Goal: Obtain resource: Download file/media

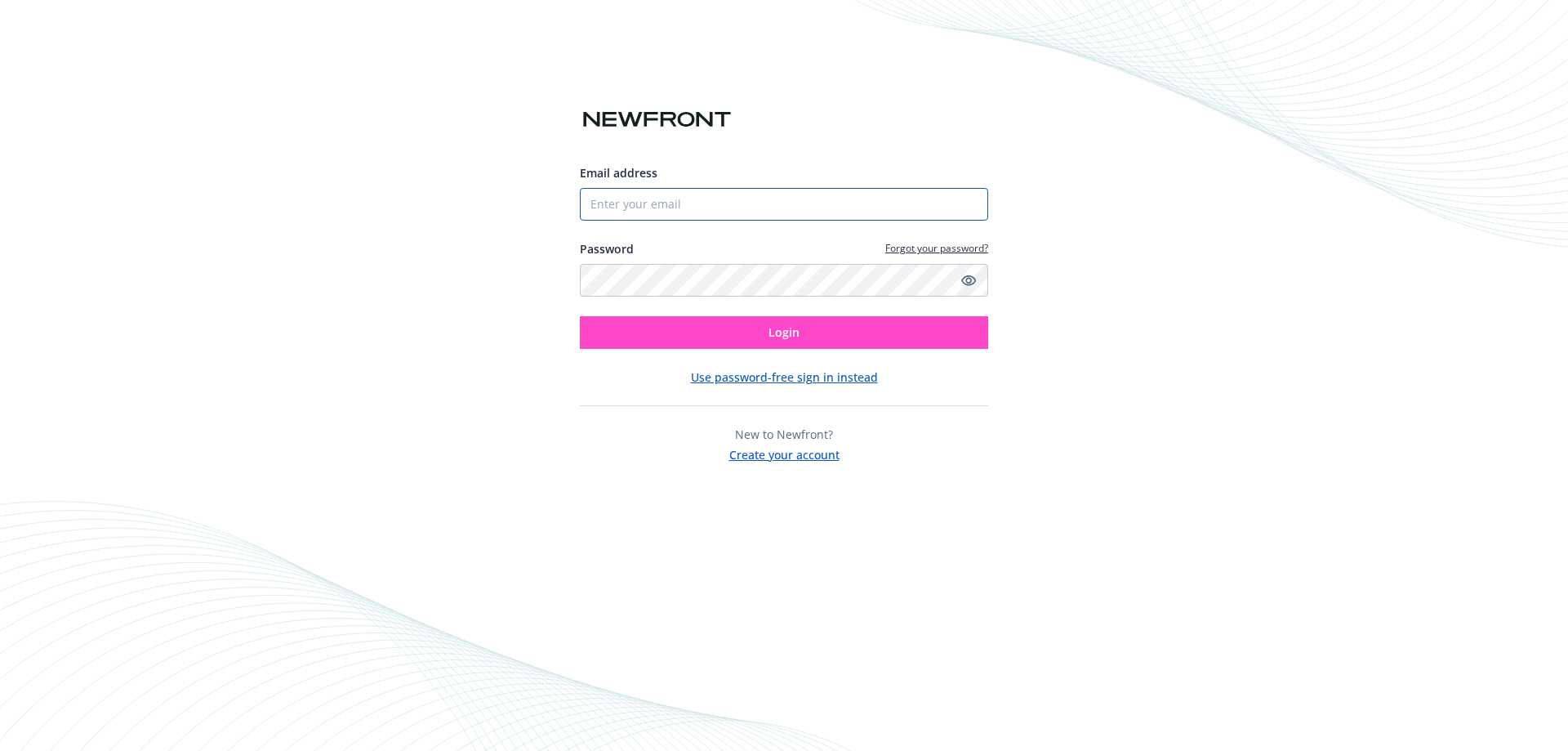
type input "[EMAIL_ADDRESS][DOMAIN_NAME]"
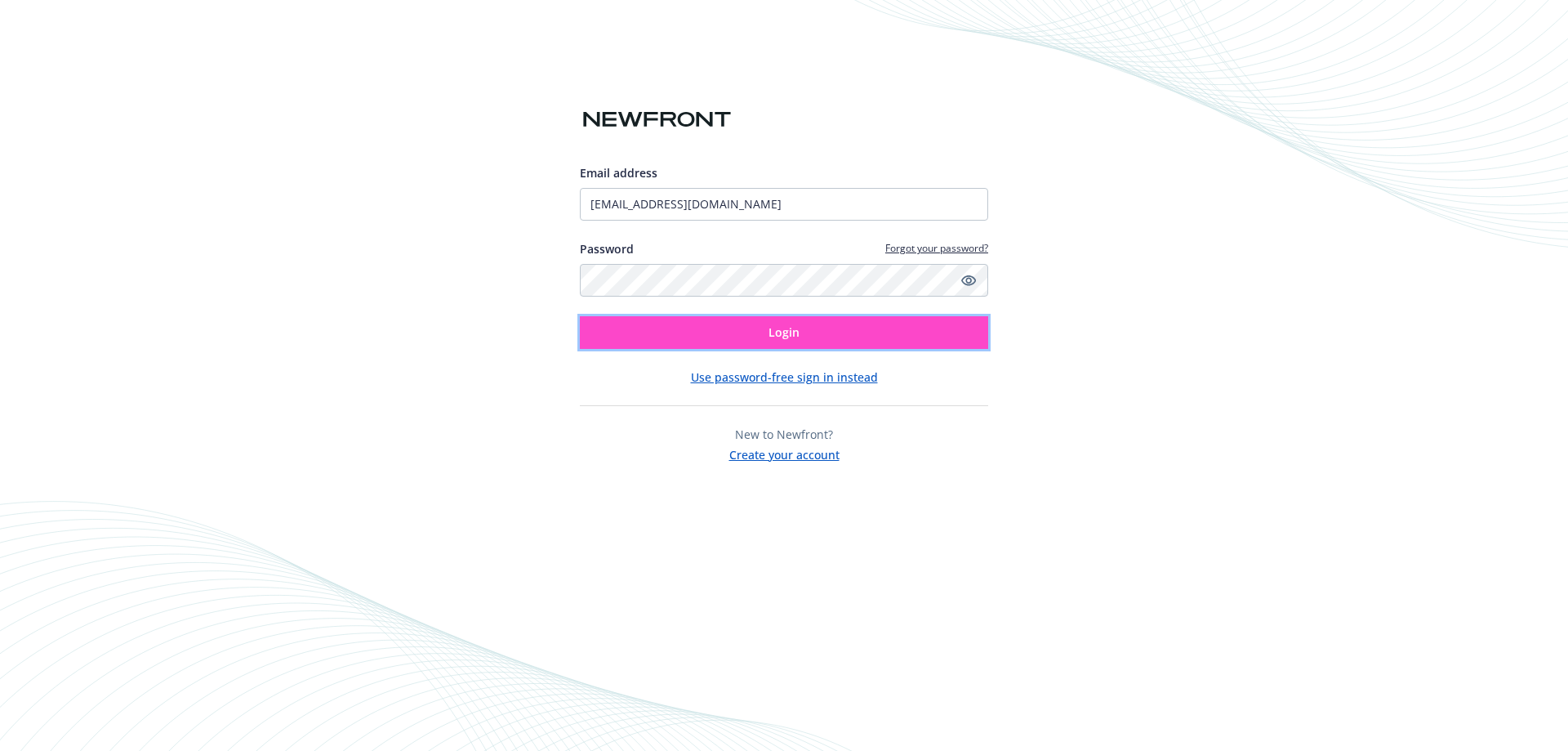
click at [702, 338] on button "Login" at bounding box center [784, 332] width 409 height 33
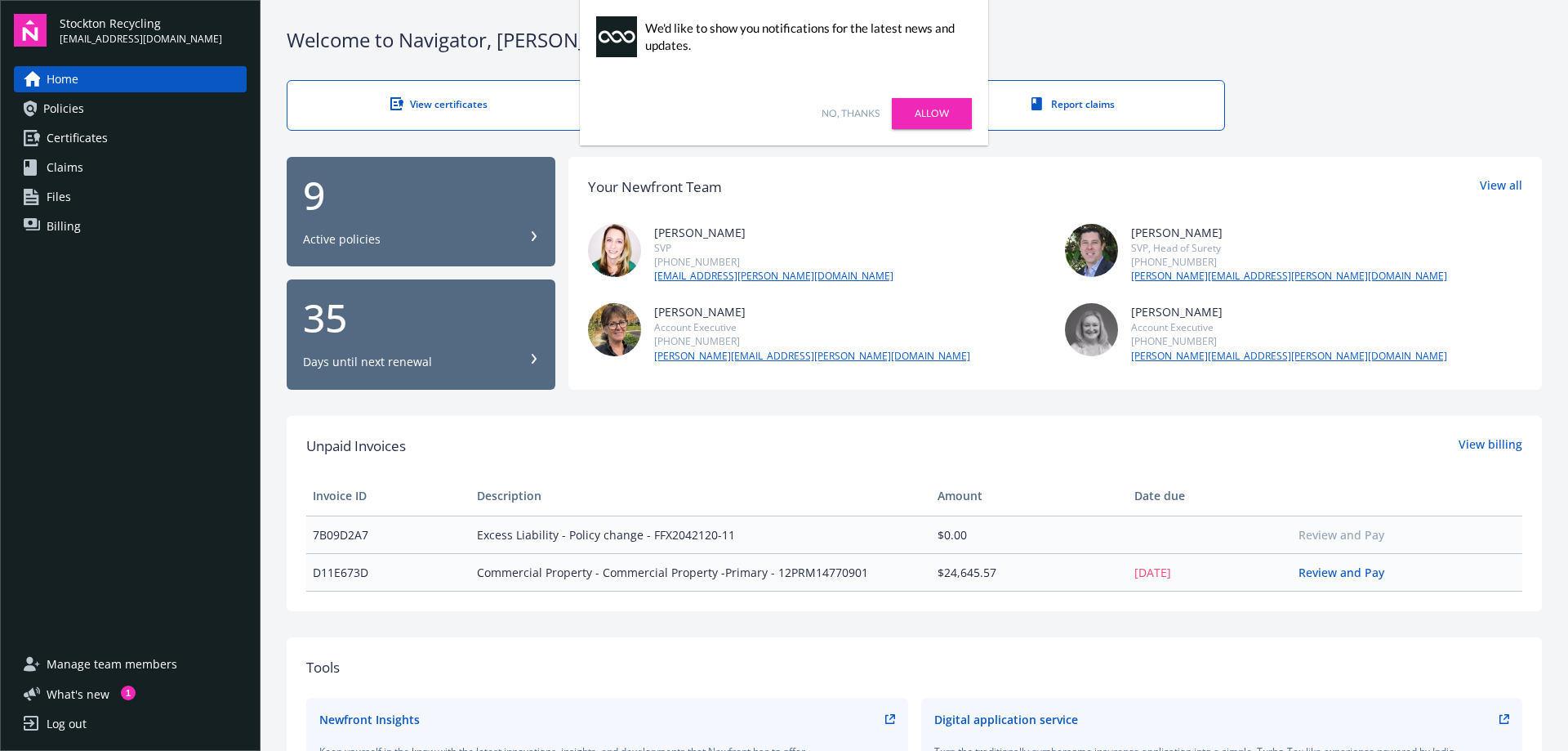
click at [505, 223] on div "9 Active policies" at bounding box center [421, 211] width 236 height 72
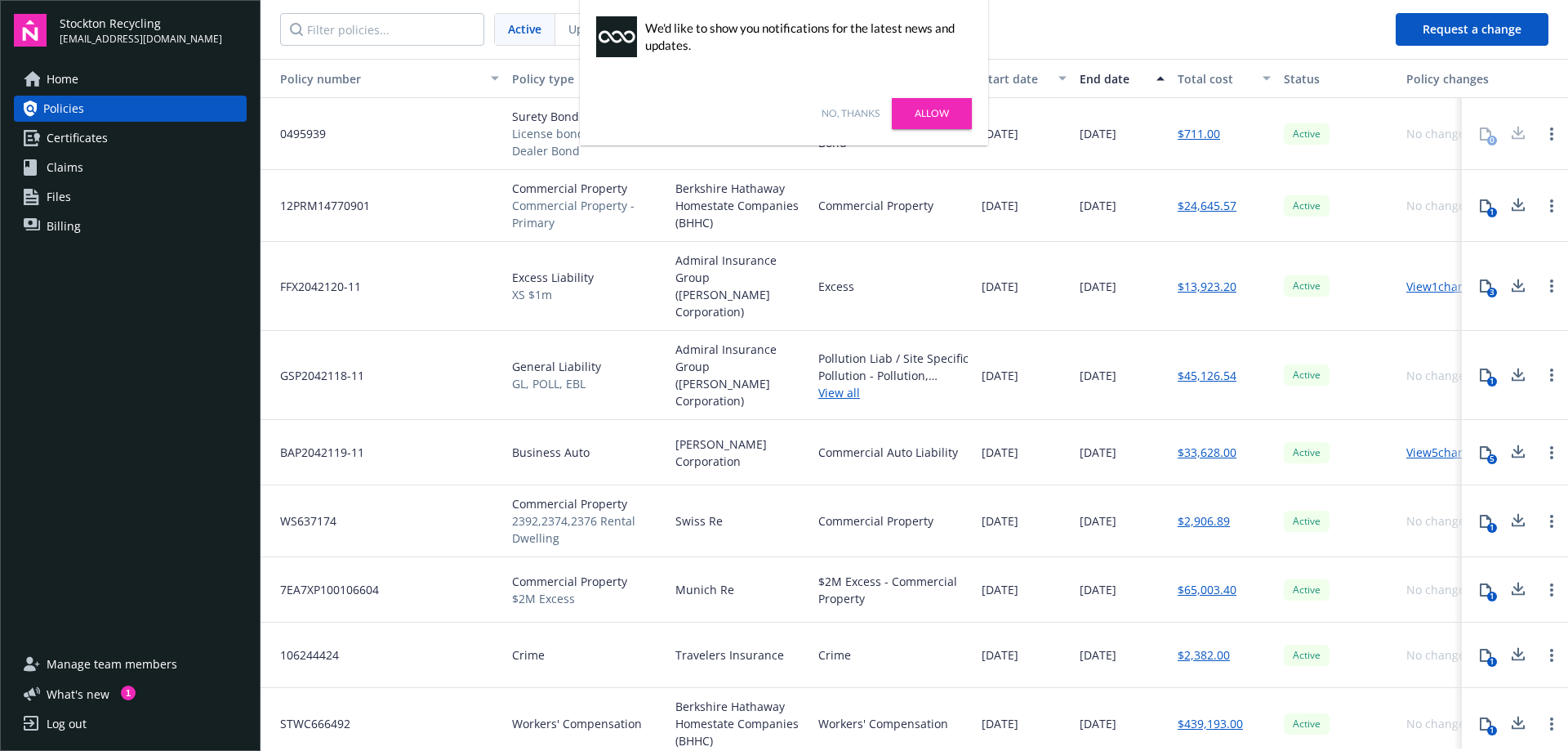
click at [871, 115] on link "No, thanks" at bounding box center [851, 114] width 58 height 15
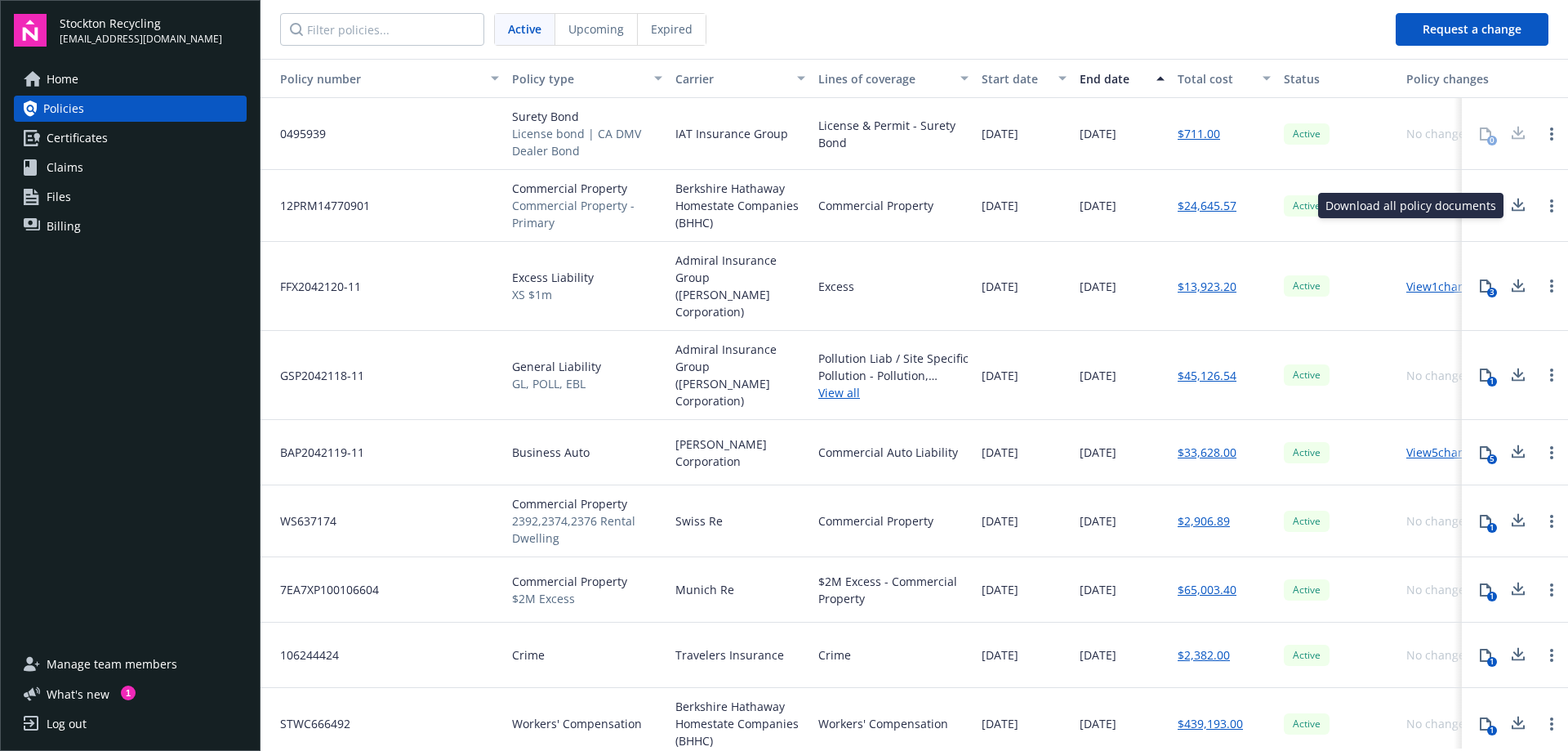
click at [1515, 203] on icon at bounding box center [1518, 205] width 20 height 20
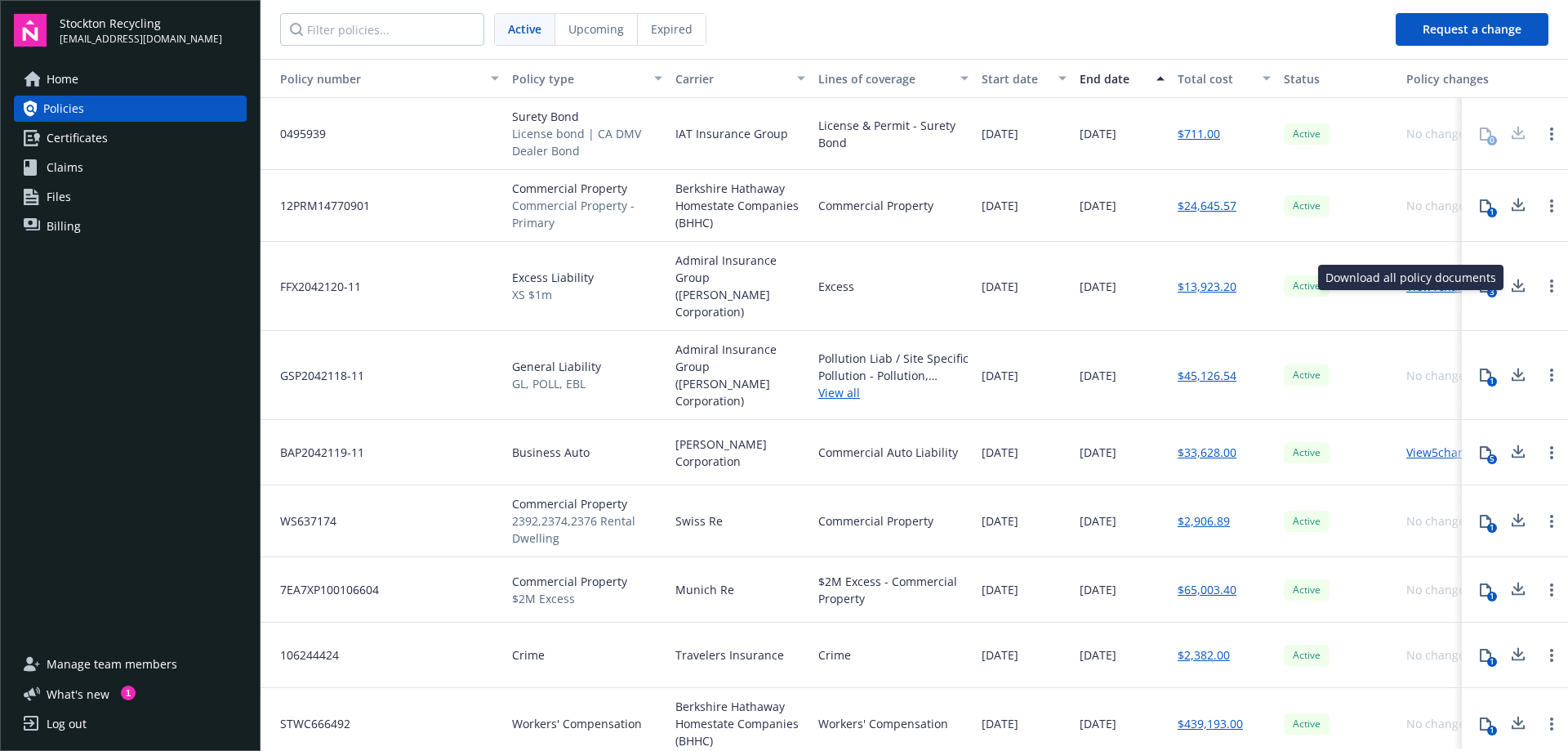
click at [1517, 279] on icon at bounding box center [1519, 283] width 11 height 10
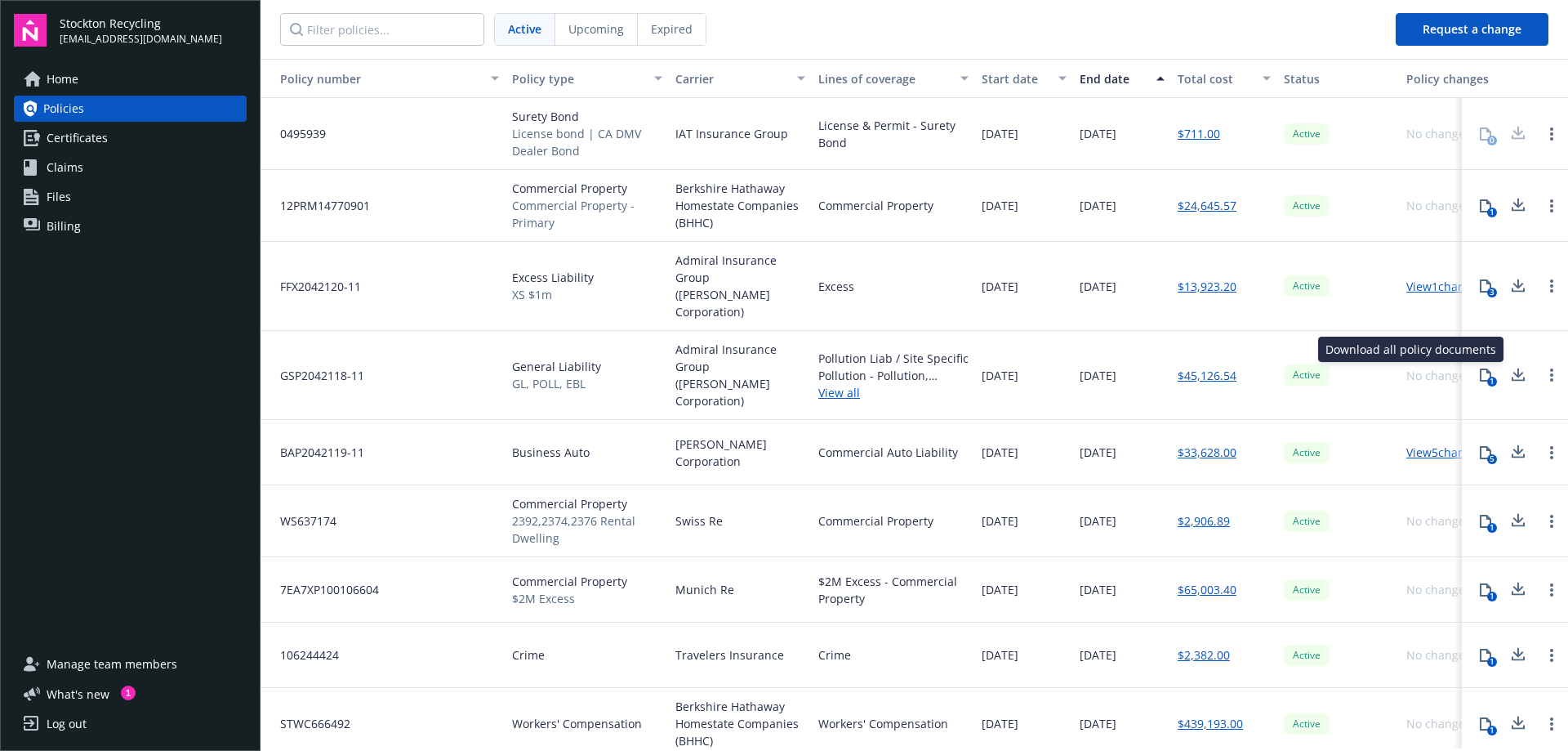
click at [1517, 368] on icon at bounding box center [1519, 372] width 11 height 10
click at [1522, 444] on icon at bounding box center [1519, 449] width 11 height 10
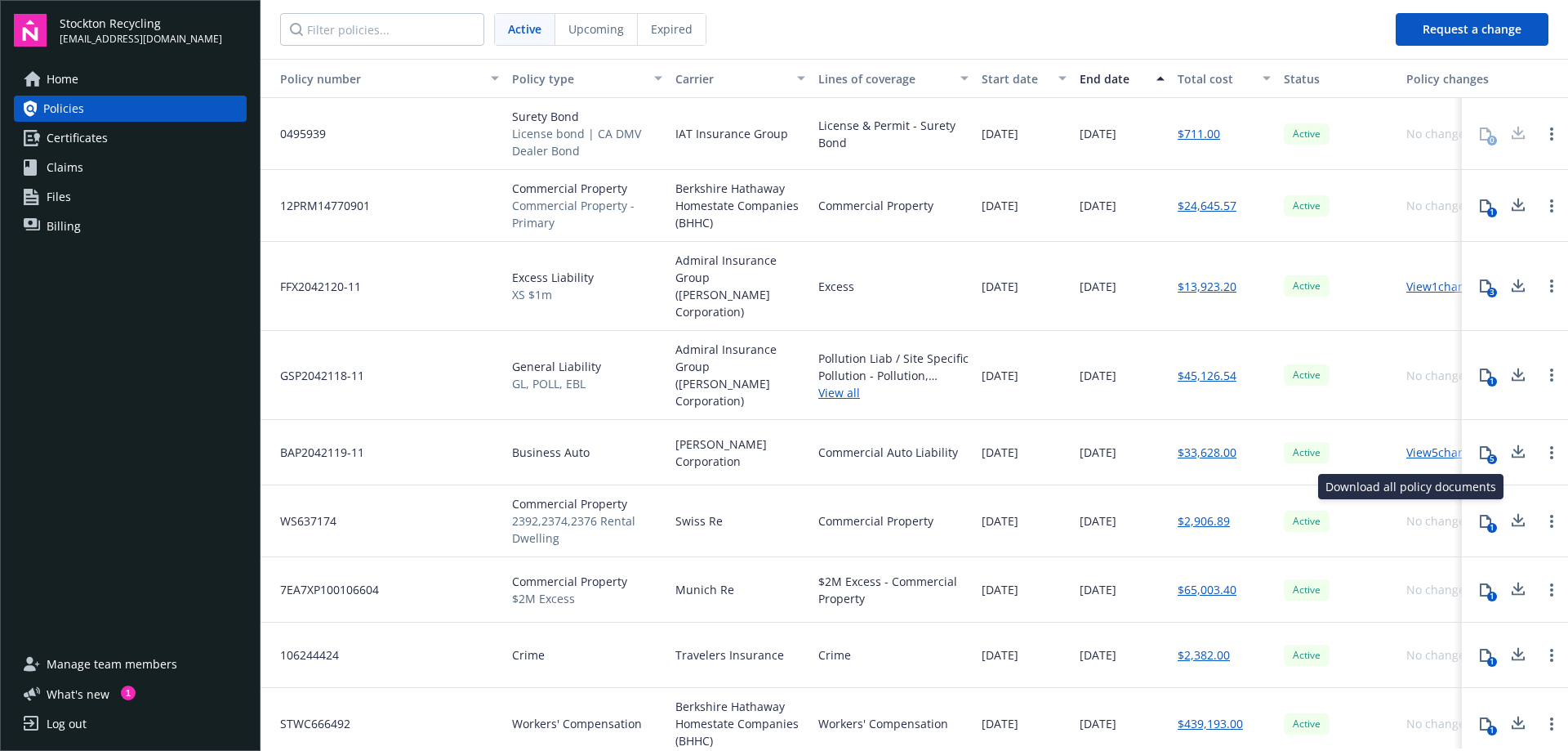
click at [1517, 513] on icon at bounding box center [1519, 518] width 11 height 10
click at [1518, 581] on icon at bounding box center [1519, 586] width 11 height 10
click at [1524, 645] on icon at bounding box center [1518, 655] width 20 height 20
click at [1520, 716] on icon at bounding box center [1519, 720] width 11 height 10
drag, startPoint x: 270, startPoint y: 71, endPoint x: 853, endPoint y: 113, distance: 584.5
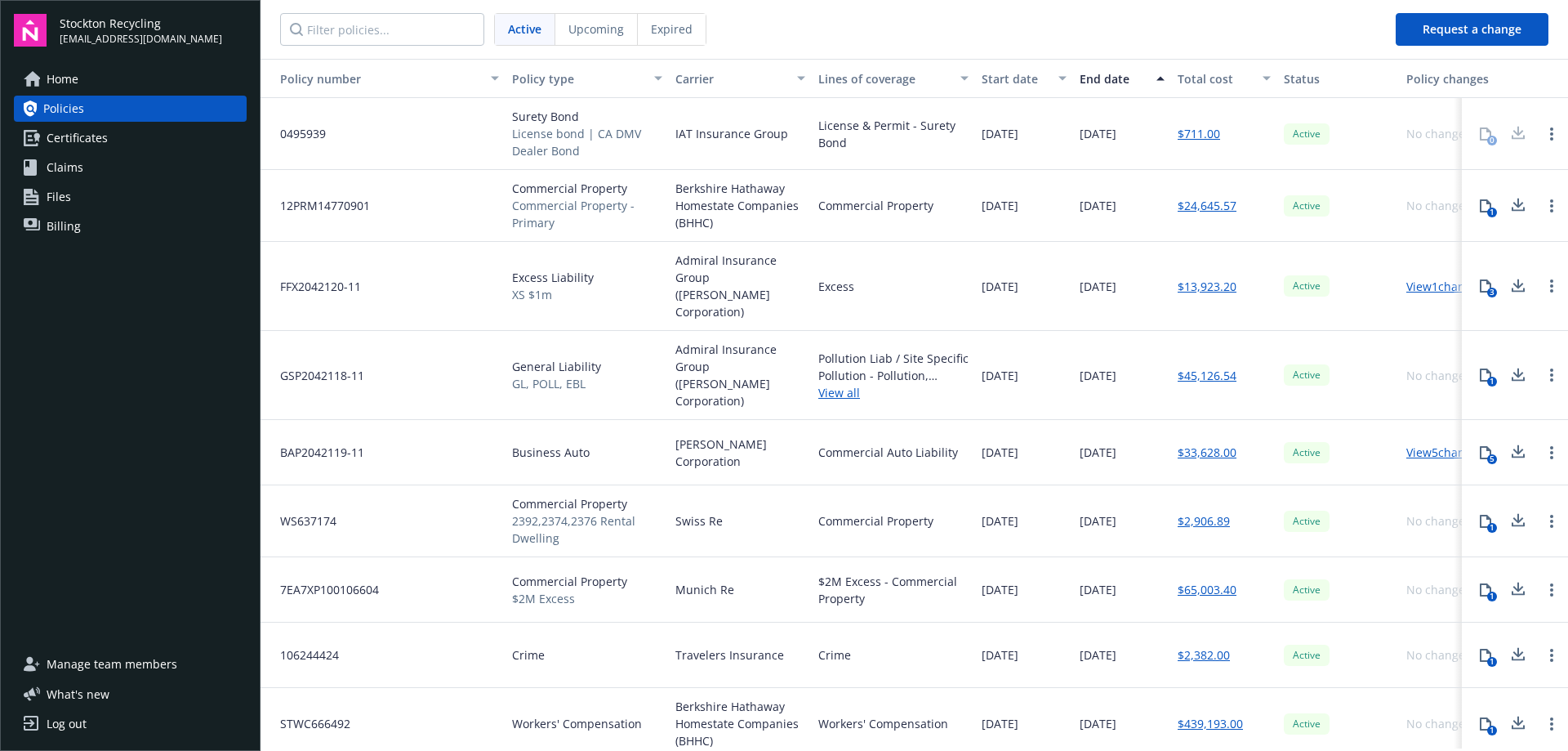
click at [853, 113] on div "Policy number Policy type Carrier Lines of coverage Start date End date Total c…" at bounding box center [914, 403] width 1307 height 689
click at [1436, 444] on link "View 5 changes" at bounding box center [1445, 451] width 77 height 15
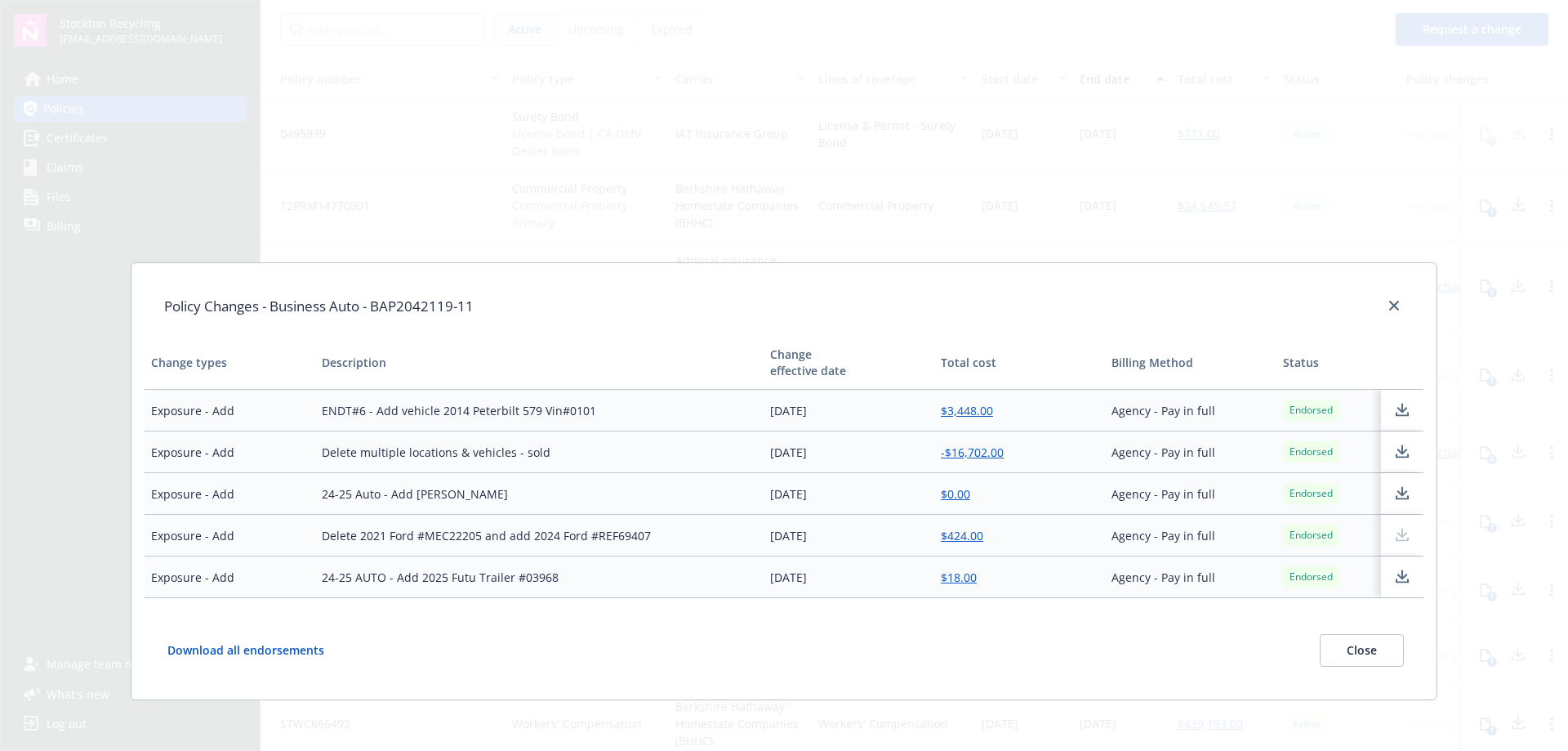
scroll to position [86, 0]
click at [1329, 660] on button "Close" at bounding box center [1361, 648] width 84 height 33
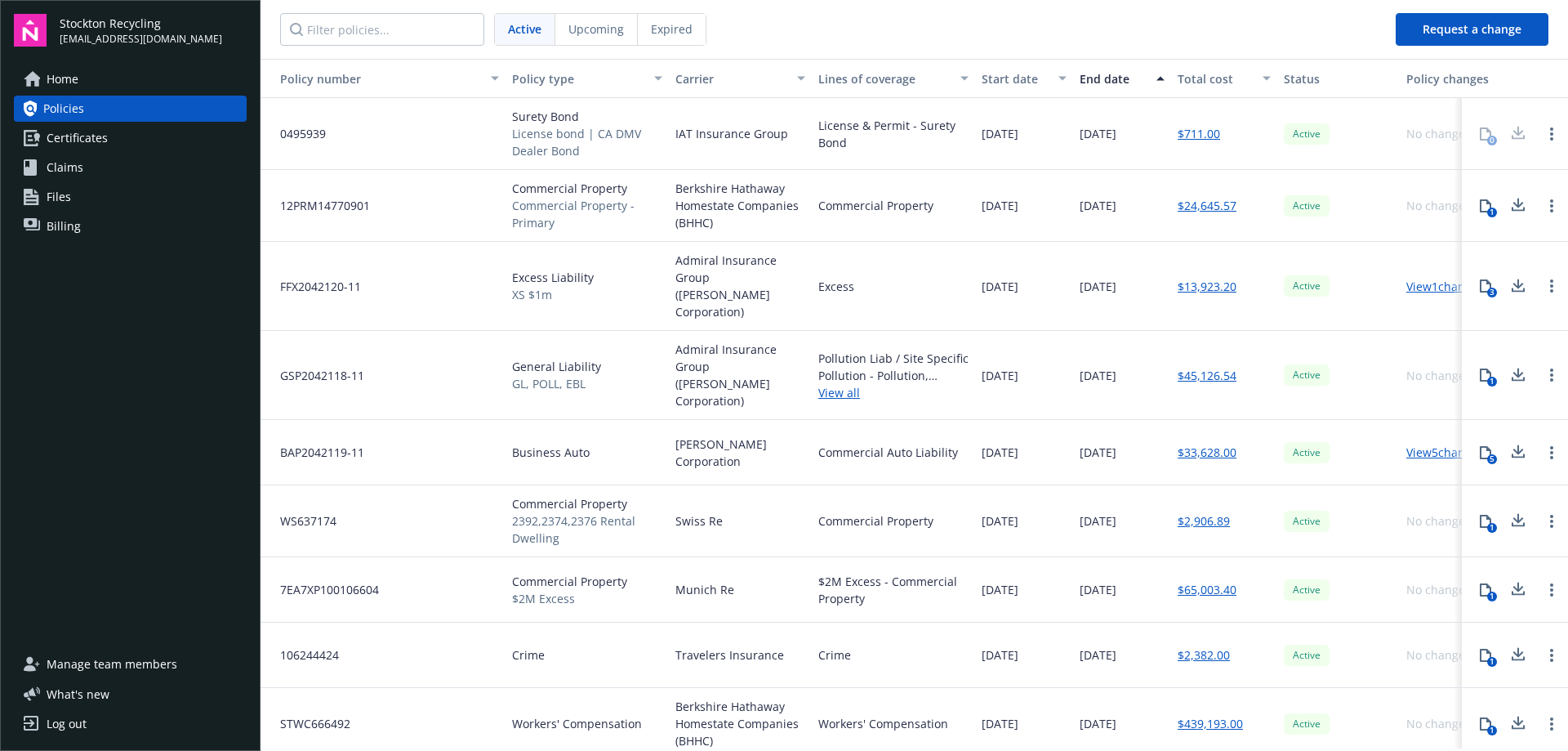
click at [86, 723] on link "Log out" at bounding box center [130, 723] width 232 height 26
